Goal: Navigation & Orientation: Find specific page/section

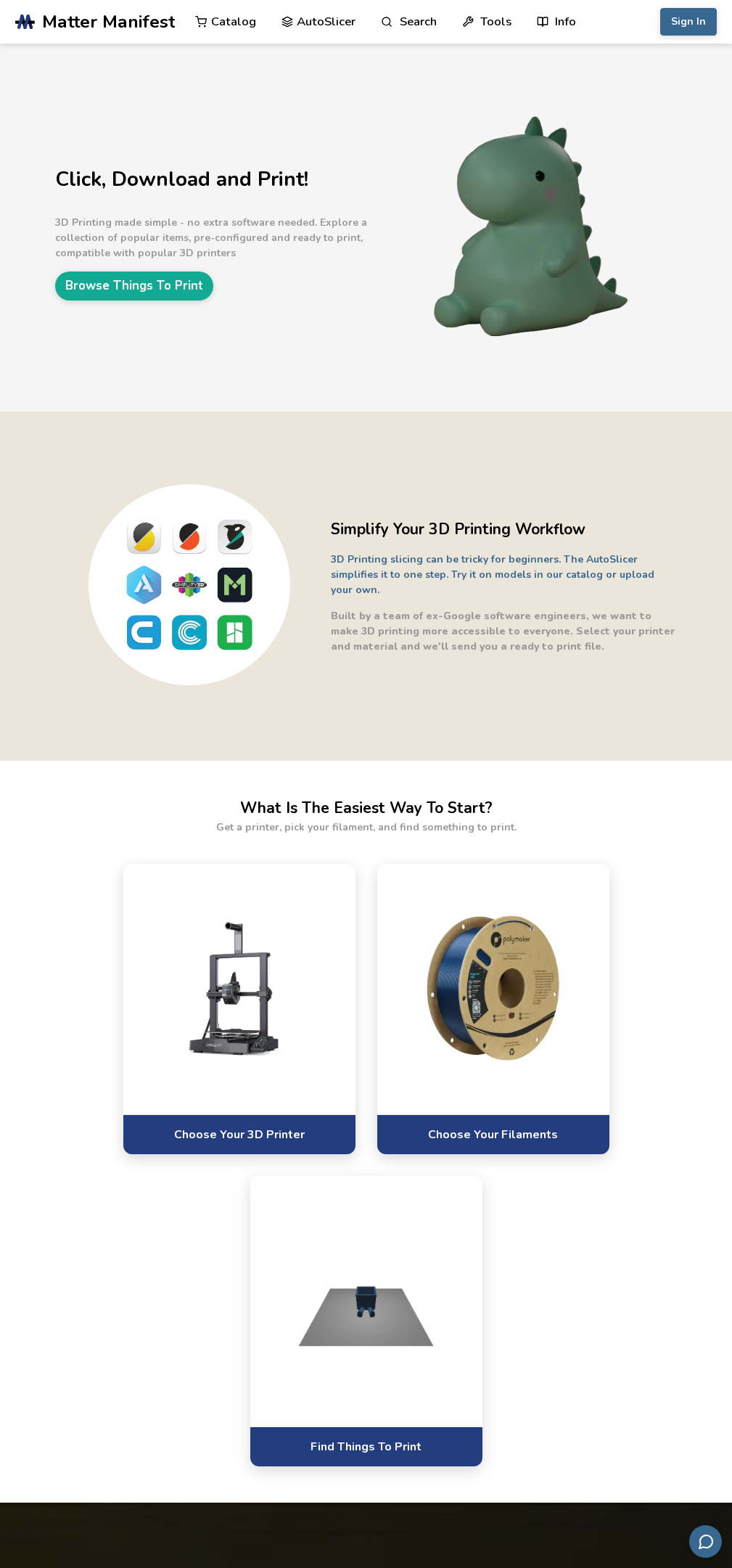
click at [145, 286] on link "Browse Things To Print" at bounding box center [133, 285] width 158 height 28
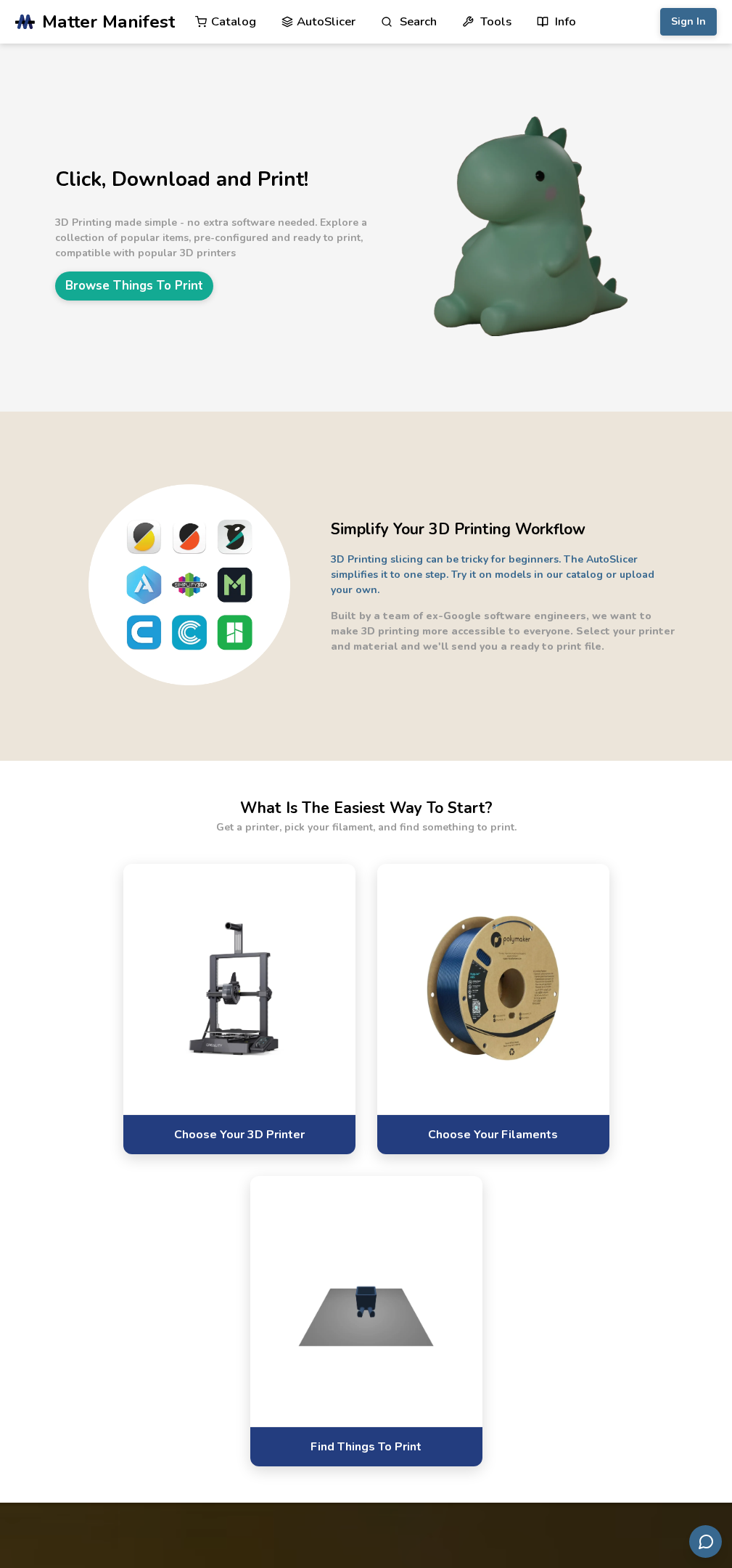
click at [490, 1137] on link "Choose Your Filaments" at bounding box center [494, 1133] width 233 height 40
